Goal: Information Seeking & Learning: Learn about a topic

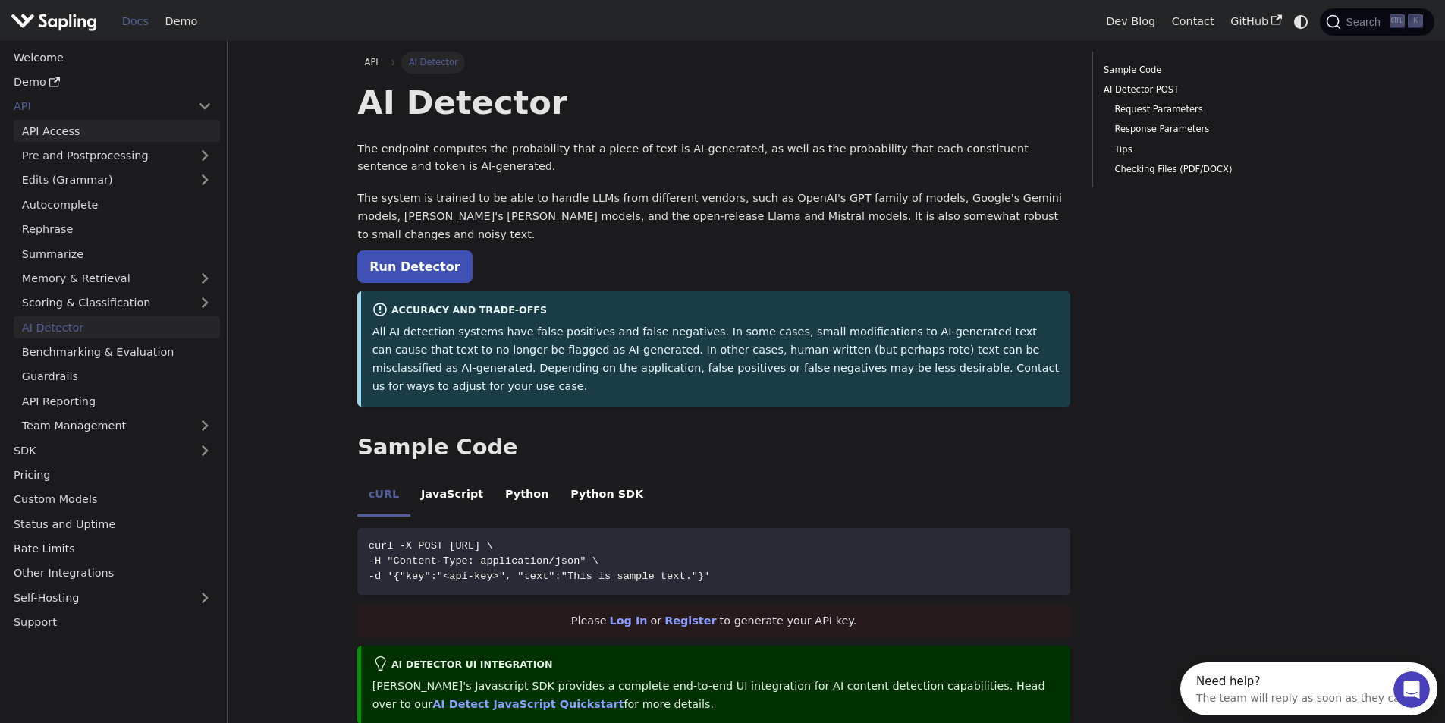
click at [89, 132] on link "API Access" at bounding box center [117, 131] width 206 height 22
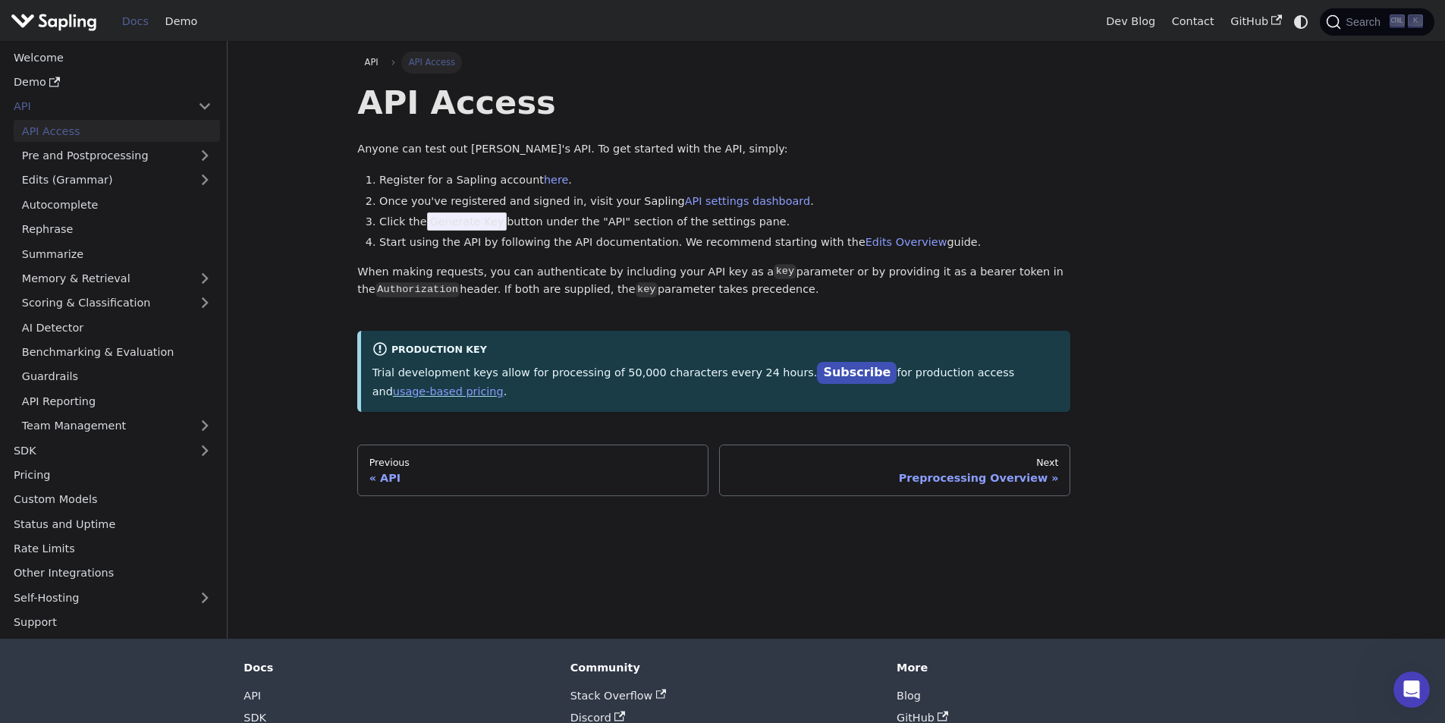
click at [151, 20] on link "Docs" at bounding box center [135, 22] width 43 height 24
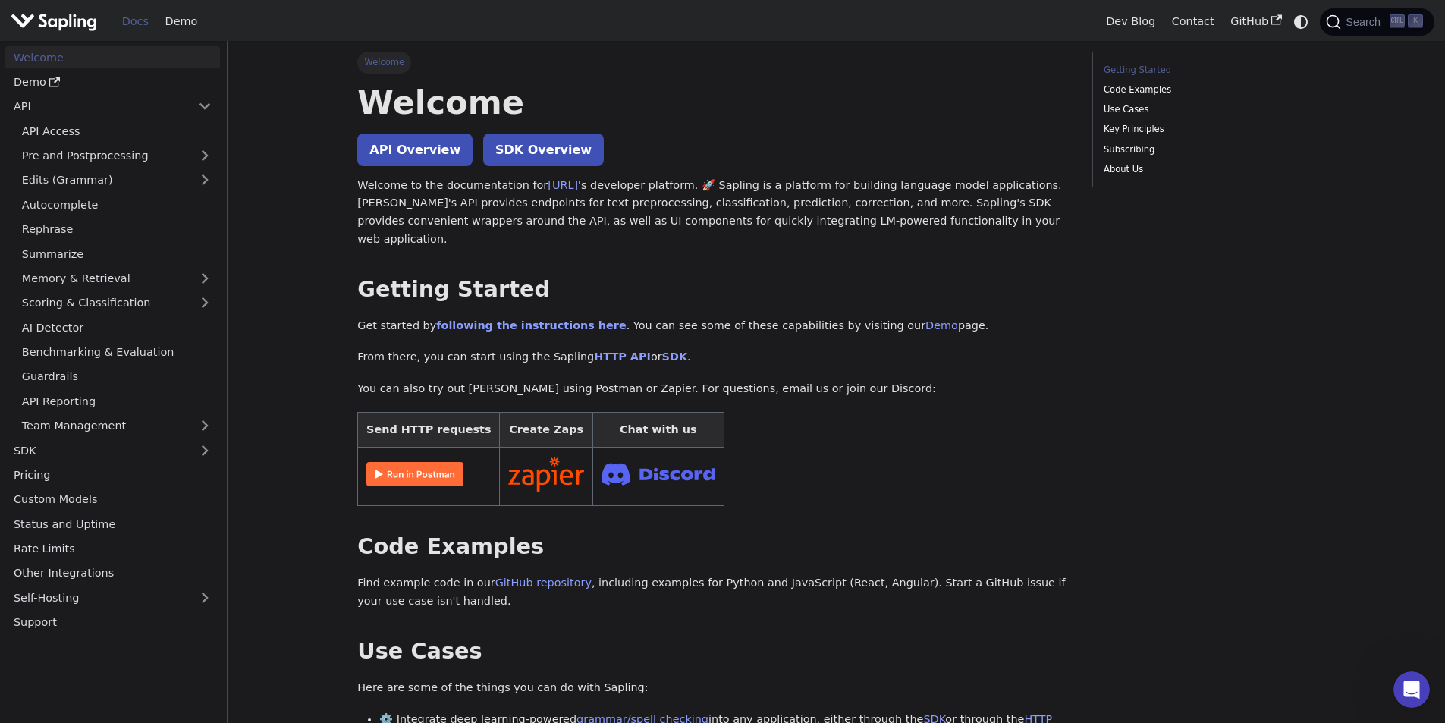
click at [133, 24] on link "Docs" at bounding box center [135, 22] width 43 height 24
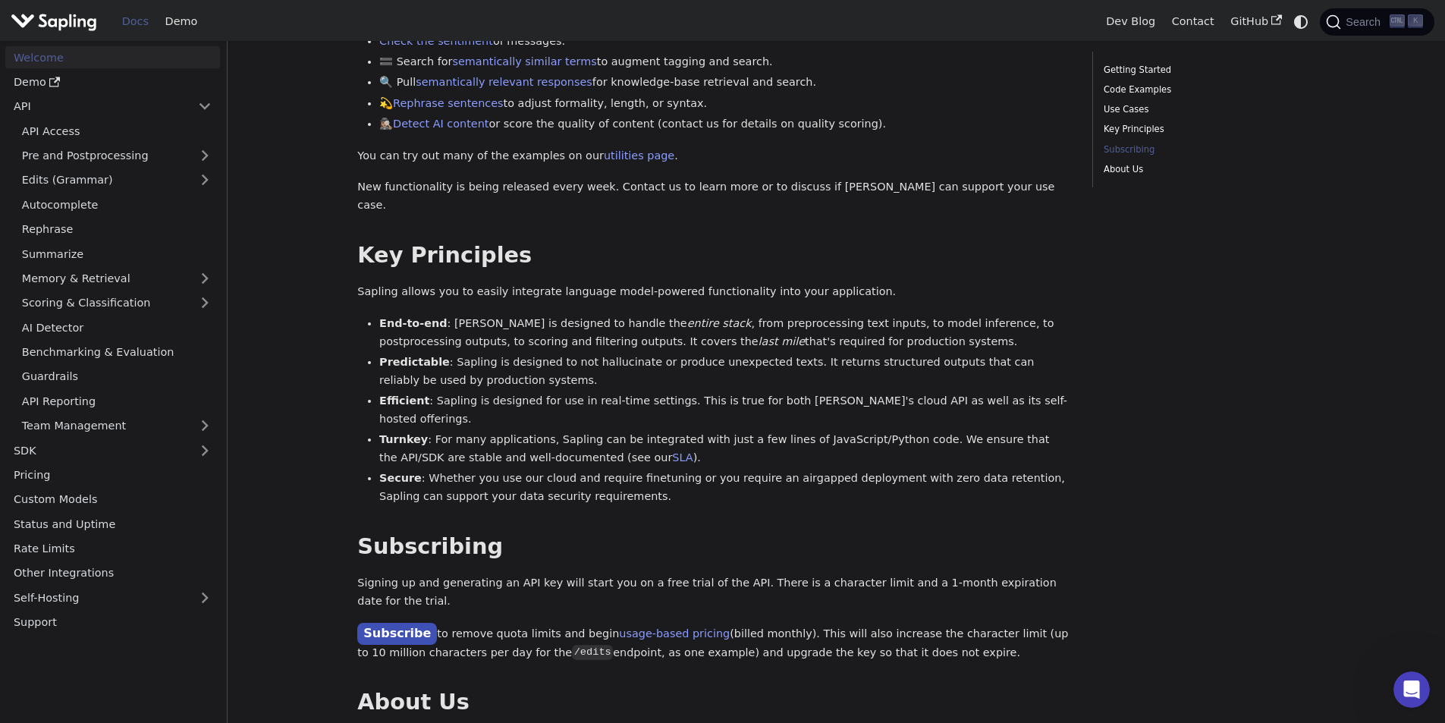
scroll to position [1029, 0]
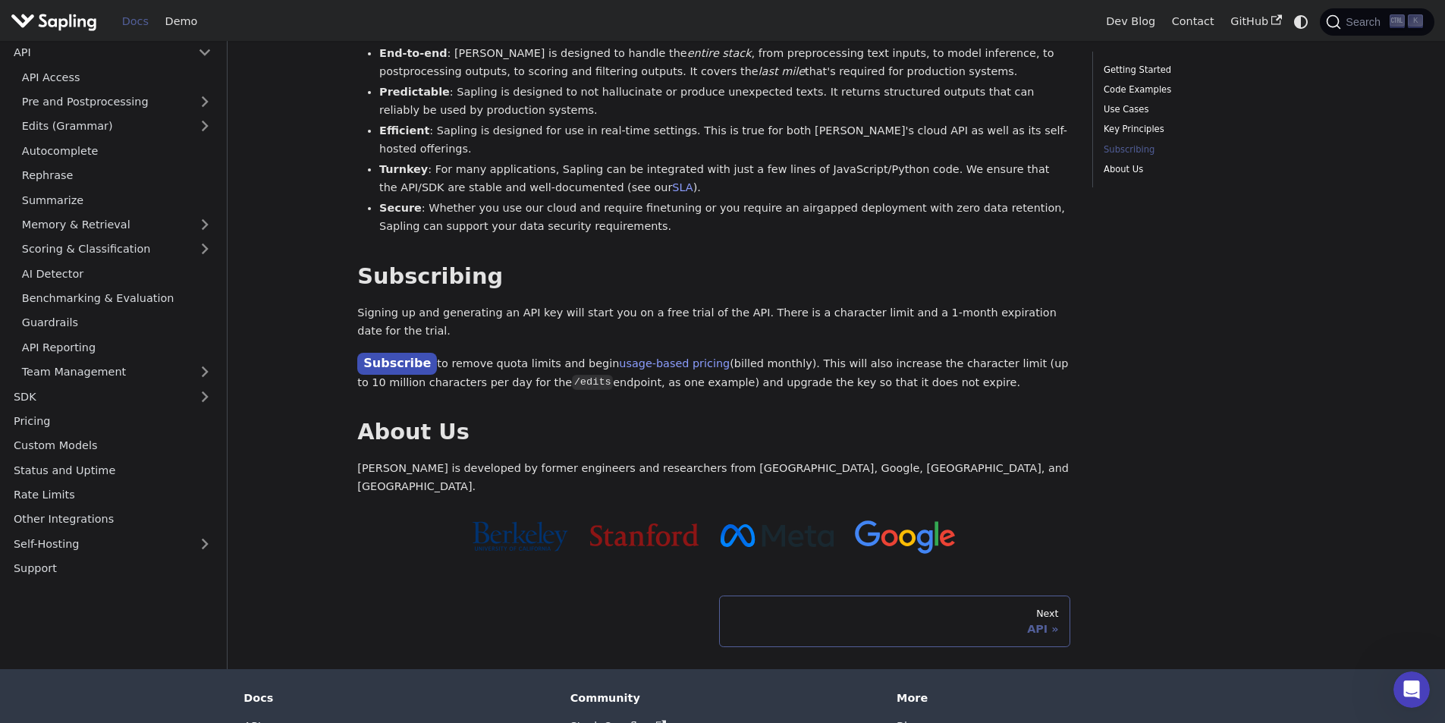
click at [854, 622] on div "API" at bounding box center [895, 629] width 328 height 14
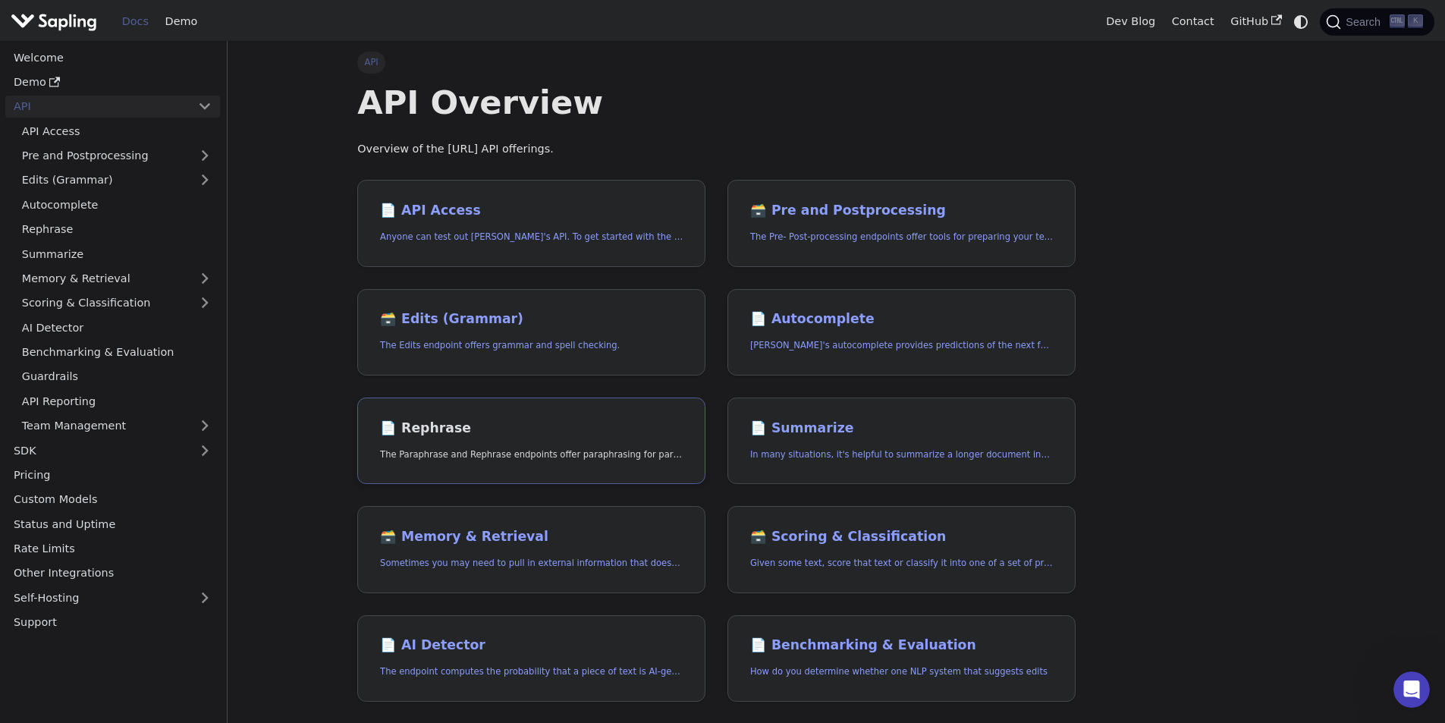
click at [429, 435] on h2 "📄️ Rephrase" at bounding box center [531, 428] width 303 height 17
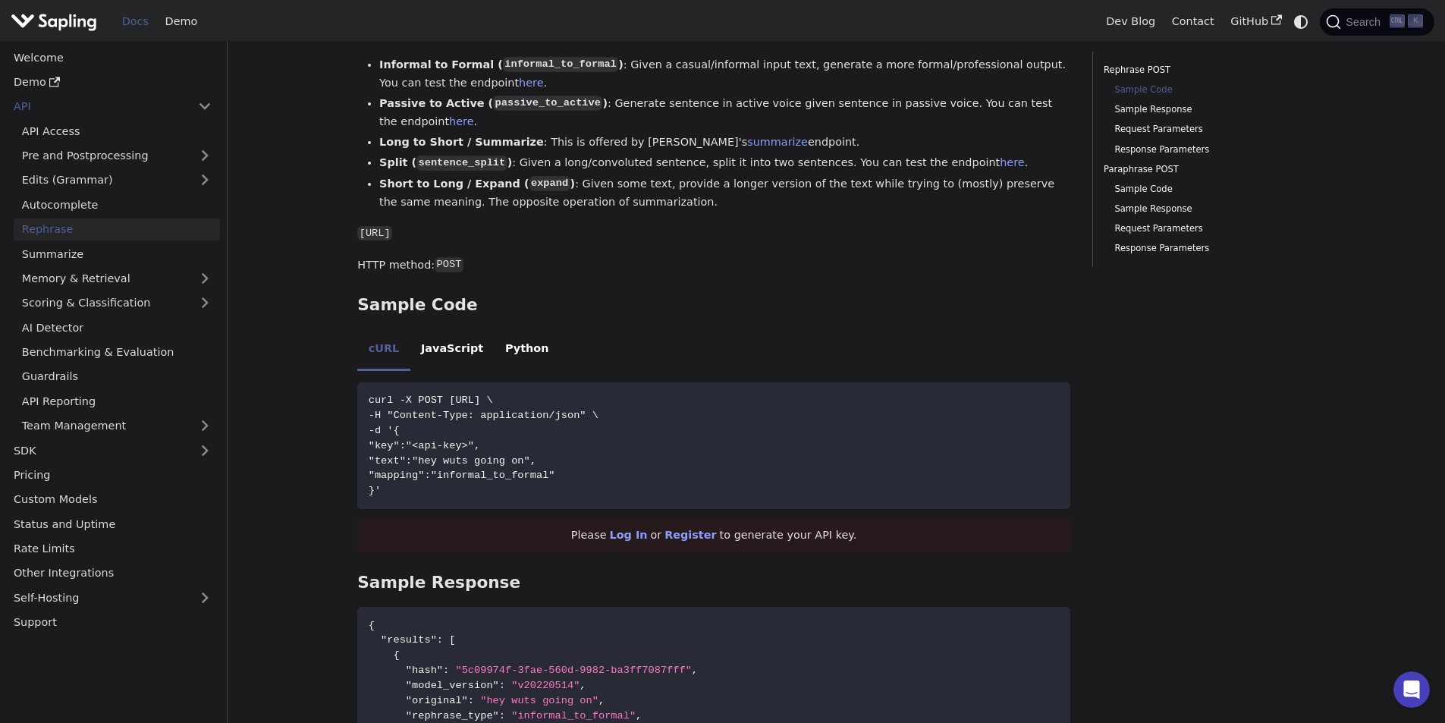
scroll to position [455, 0]
